Goal: Task Accomplishment & Management: Manage account settings

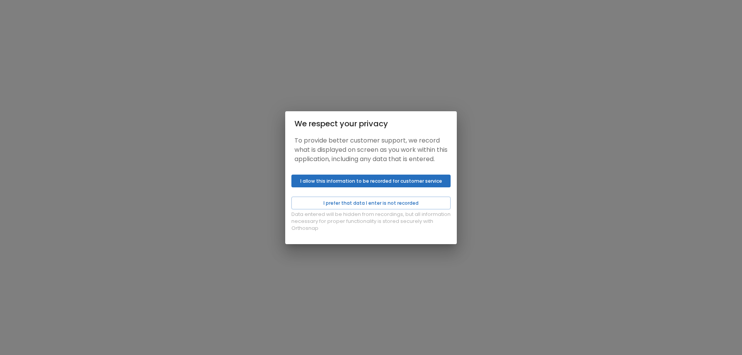
click at [359, 206] on button "I prefer that data I enter is not recorded" at bounding box center [371, 203] width 159 height 13
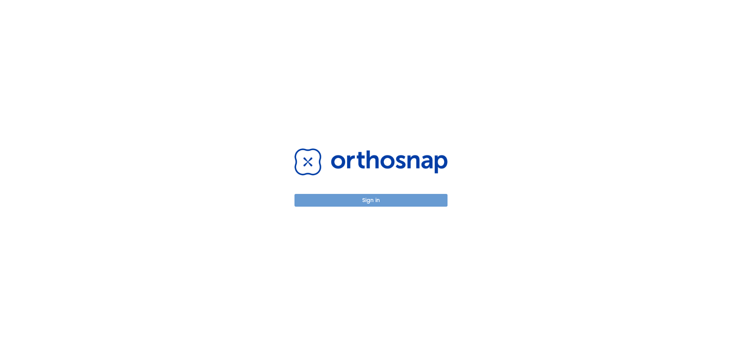
click at [359, 203] on button "Sign in" at bounding box center [371, 200] width 153 height 13
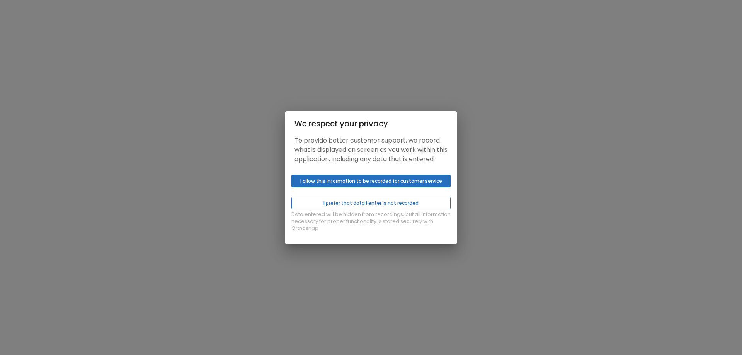
click at [371, 209] on button "I prefer that data I enter is not recorded" at bounding box center [371, 203] width 159 height 13
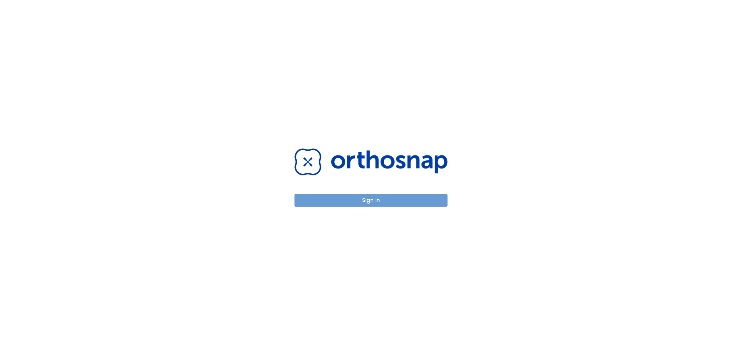
click at [378, 201] on button "Sign in" at bounding box center [371, 200] width 153 height 13
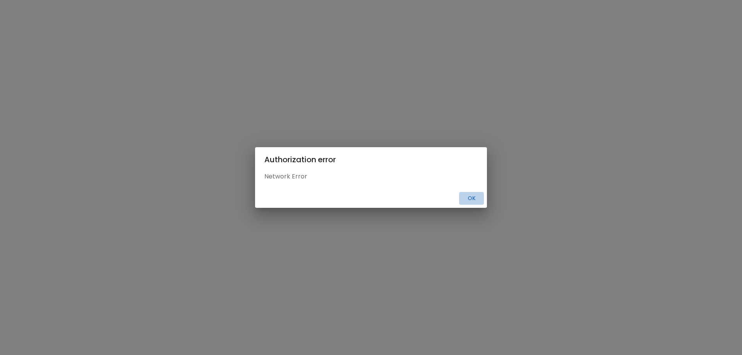
click at [475, 202] on button "Ok" at bounding box center [471, 198] width 25 height 13
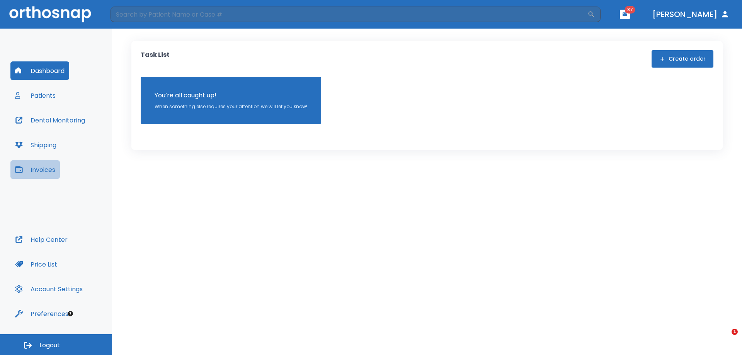
click at [46, 172] on button "Invoices" at bounding box center [34, 169] width 49 height 19
